Goal: Information Seeking & Learning: Learn about a topic

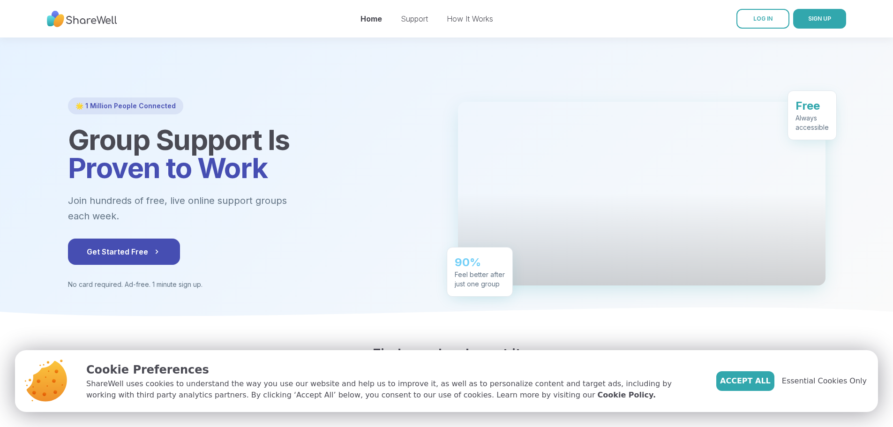
click at [416, 23] on div "Support" at bounding box center [414, 18] width 27 height 11
click at [416, 21] on link "Support" at bounding box center [414, 18] width 27 height 9
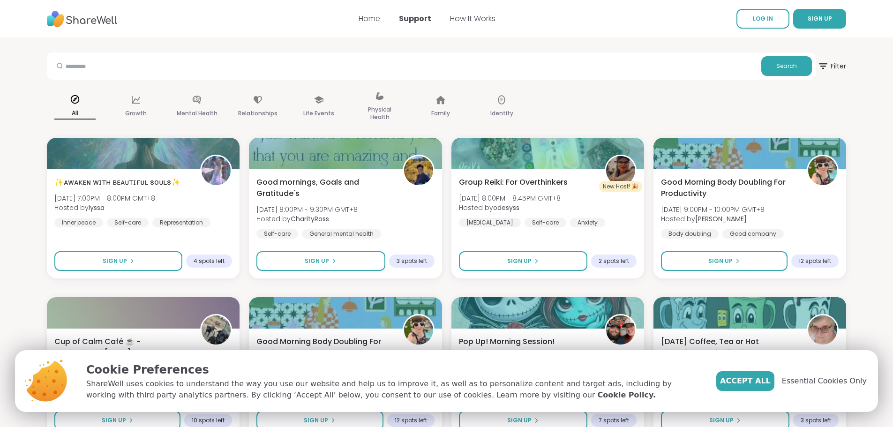
click at [771, 384] on span "Accept All" at bounding box center [745, 381] width 51 height 11
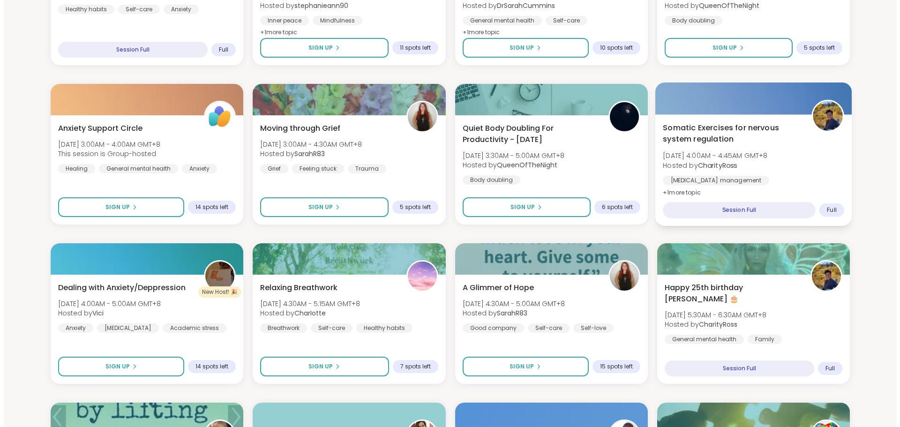
scroll to position [669, 0]
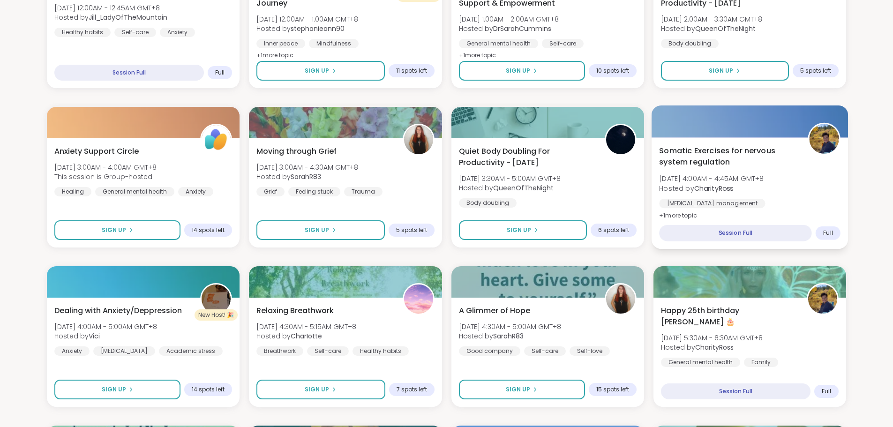
click at [695, 148] on span "Somatic Exercises for nervous system regulation" at bounding box center [728, 156] width 138 height 23
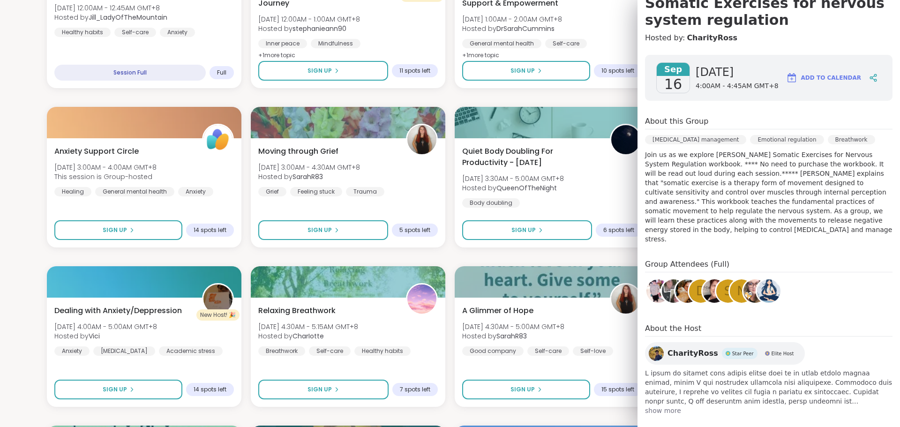
scroll to position [100, 0]
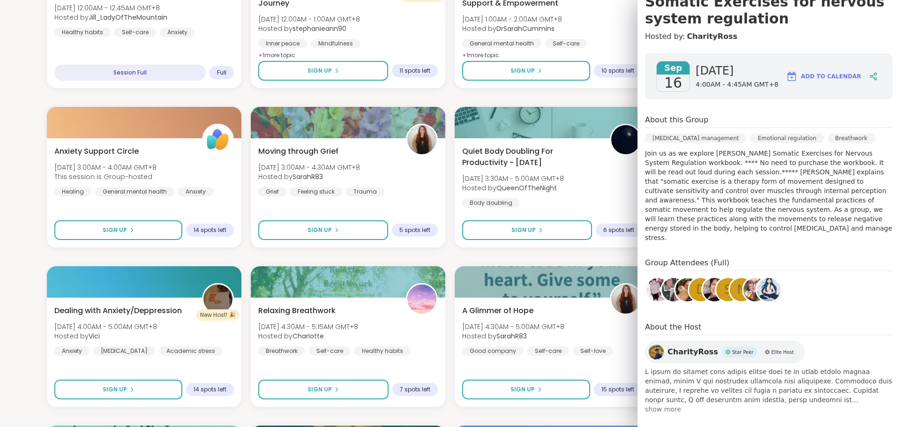
click at [20, 188] on section "Search Filter All Growth Mental Health Relationships Life Events Physical Healt…" at bounding box center [450, 142] width 900 height 1546
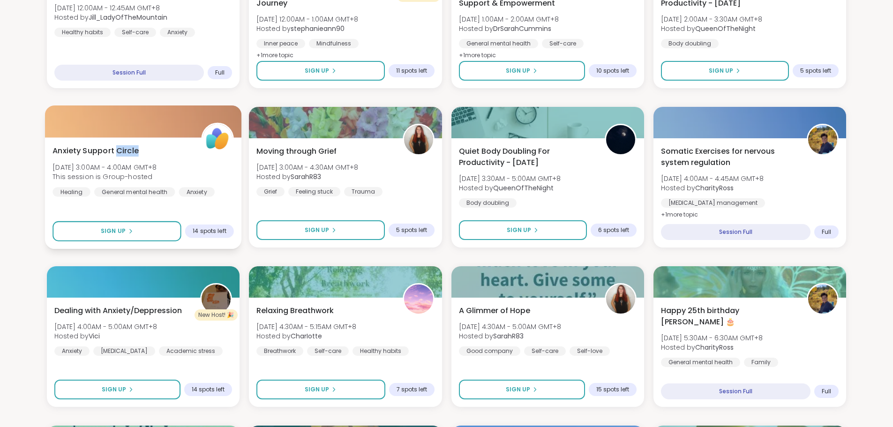
click at [126, 153] on span "Anxiety Support Circle" at bounding box center [96, 150] width 86 height 11
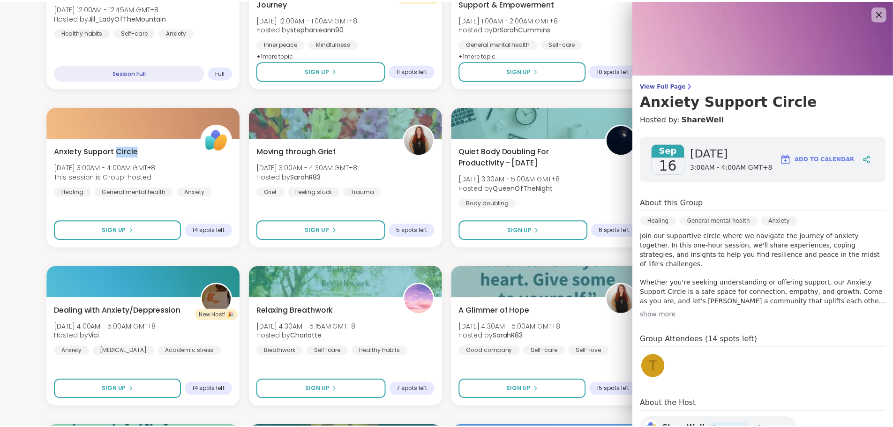
scroll to position [0, 0]
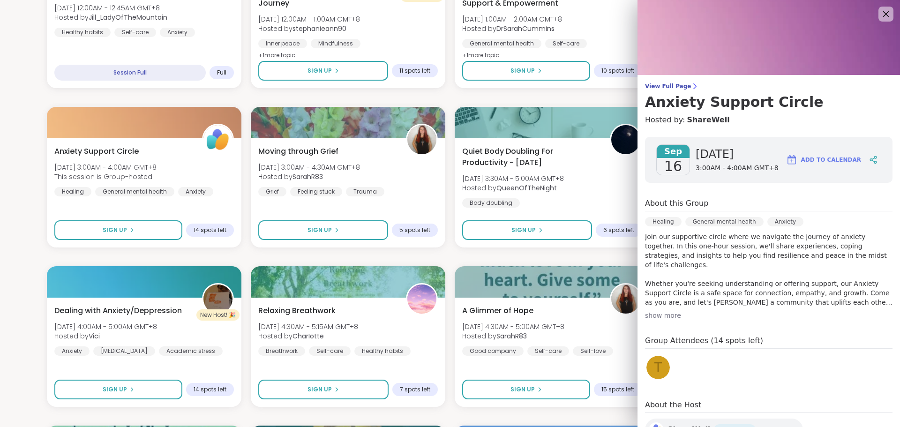
click at [667, 312] on div "show more" at bounding box center [769, 315] width 248 height 9
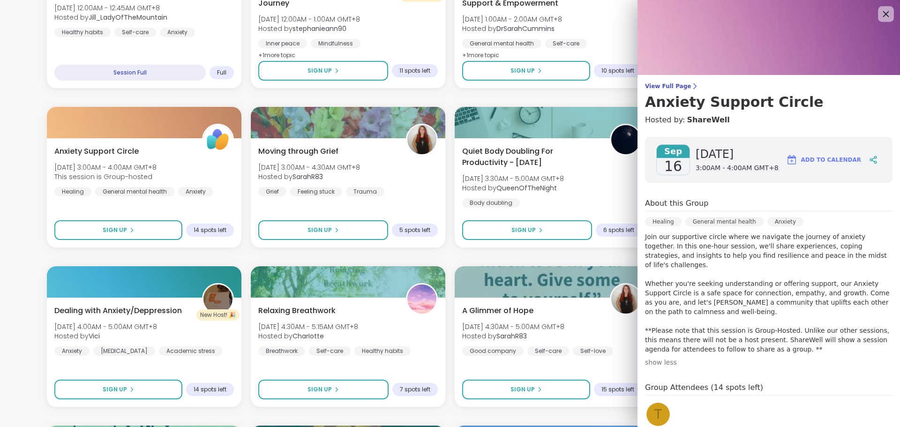
click at [880, 14] on icon at bounding box center [886, 14] width 12 height 12
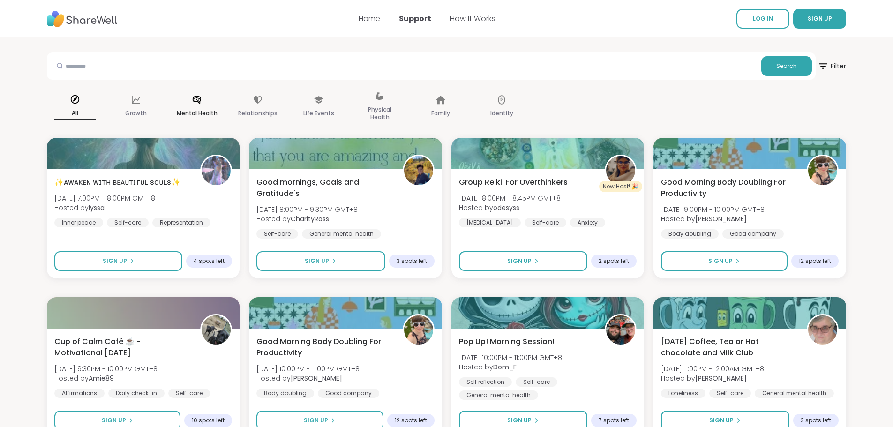
click at [185, 112] on p "Mental Health" at bounding box center [197, 113] width 41 height 11
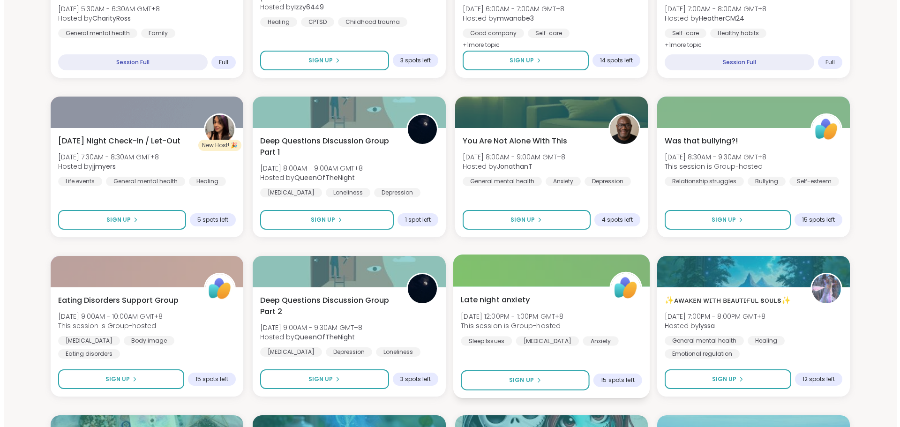
scroll to position [698, 0]
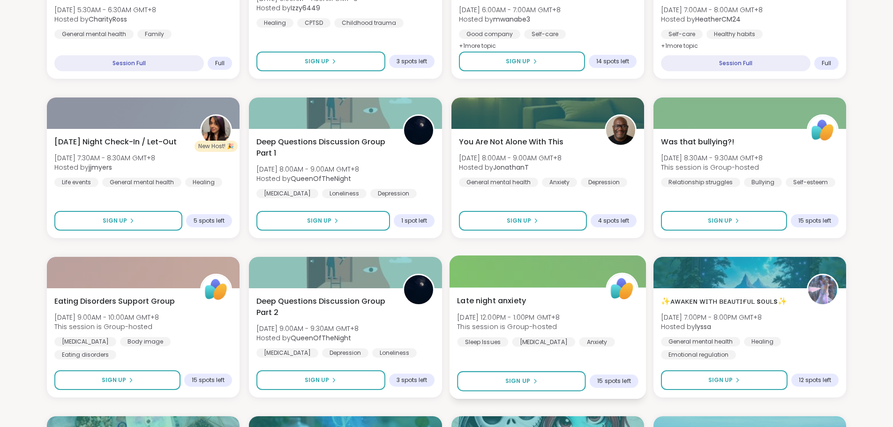
click at [559, 296] on div "Late night anxiety Tue, Sep 16 | 12:00PM - 1:00PM GMT+8 This session is Group-h…" at bounding box center [547, 321] width 181 height 52
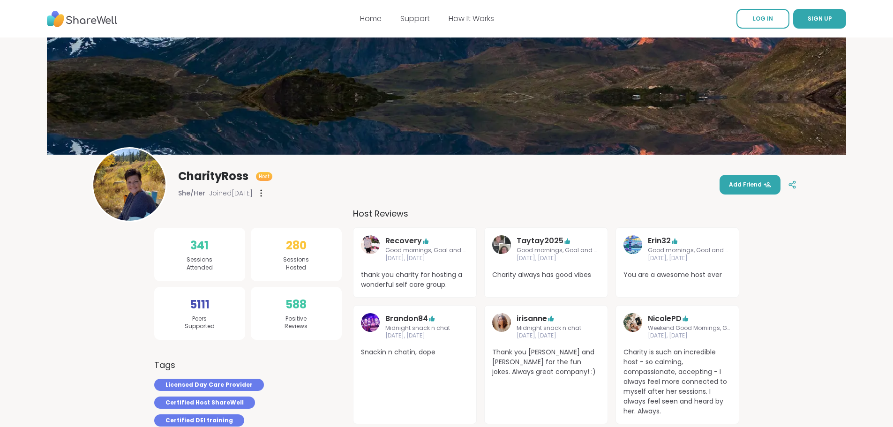
scroll to position [657, 0]
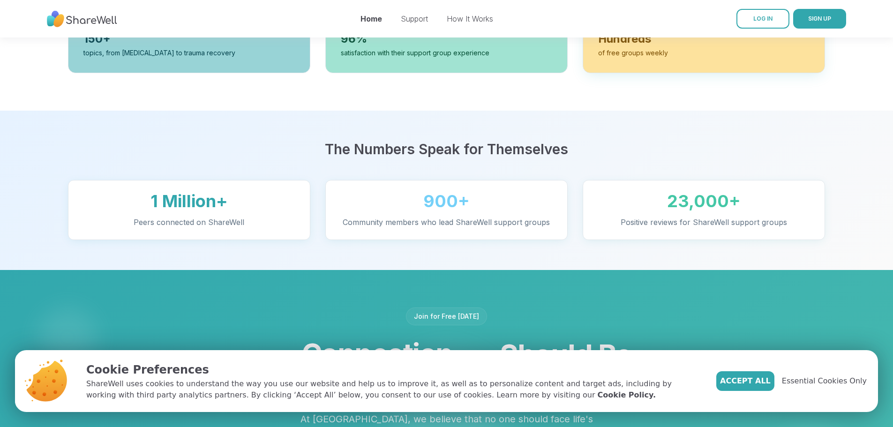
scroll to position [563, 0]
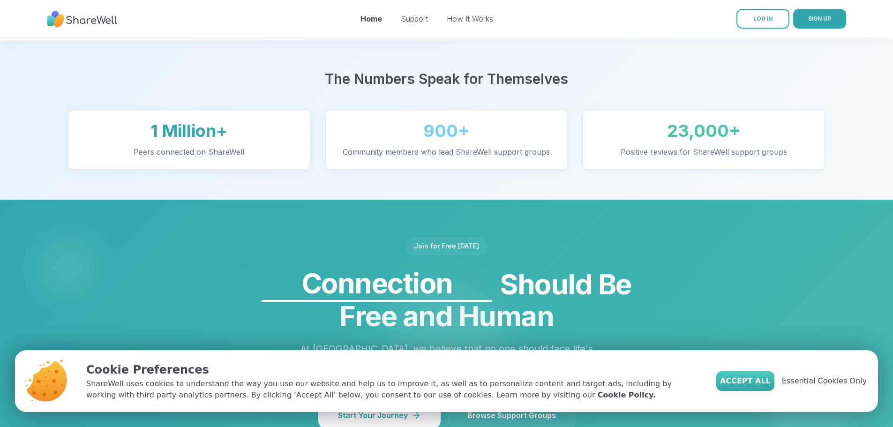
click at [771, 379] on span "Accept All" at bounding box center [745, 381] width 51 height 11
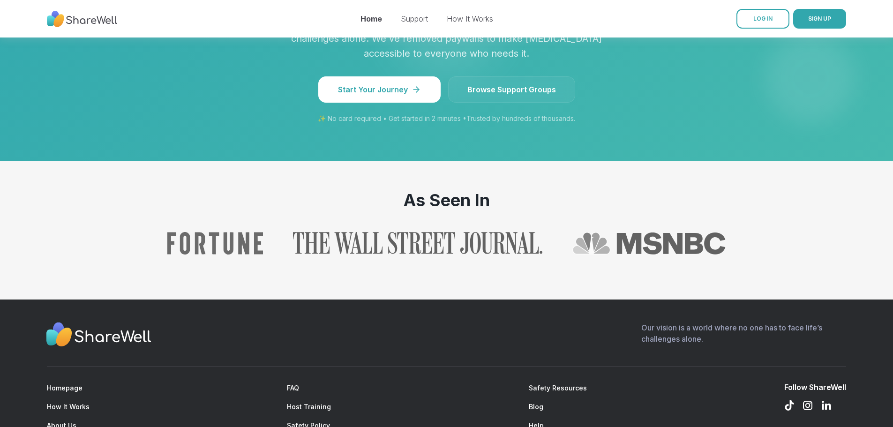
scroll to position [989, 0]
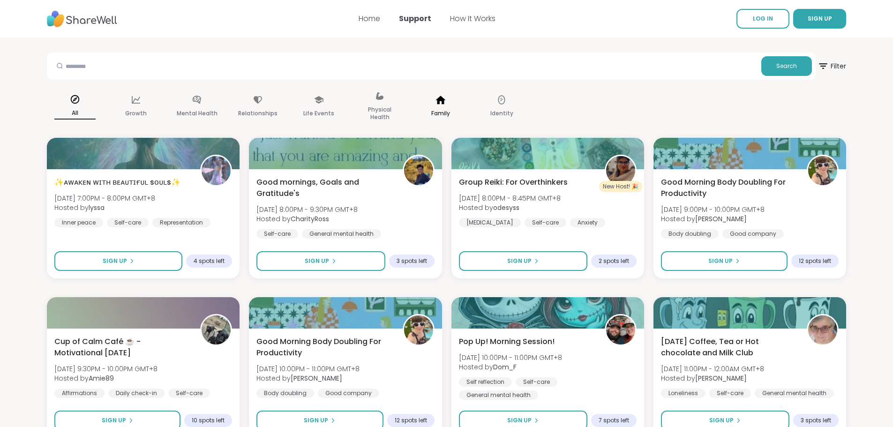
click at [437, 108] on p "Family" at bounding box center [440, 113] width 19 height 11
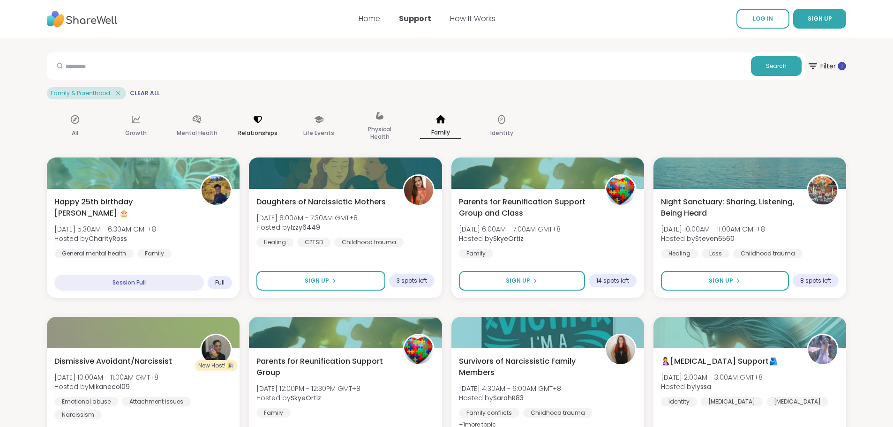
click at [263, 126] on div "Relationships" at bounding box center [258, 126] width 56 height 47
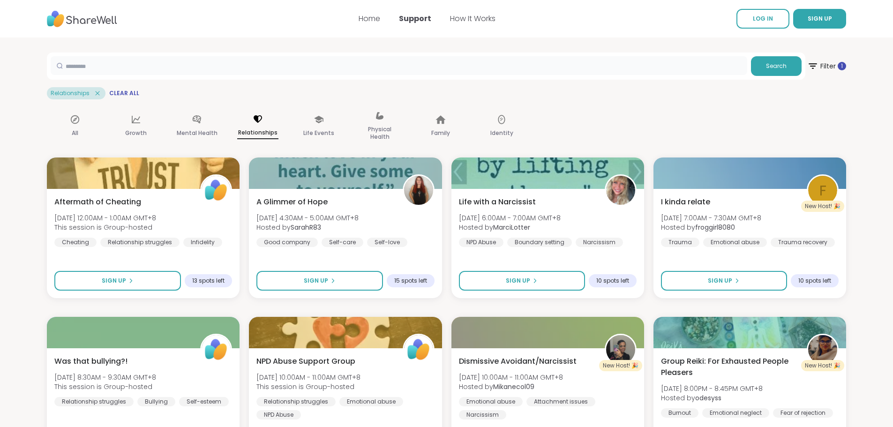
click at [324, 65] on input "text" at bounding box center [399, 65] width 697 height 19
type input "**********"
